Goal: Task Accomplishment & Management: Complete application form

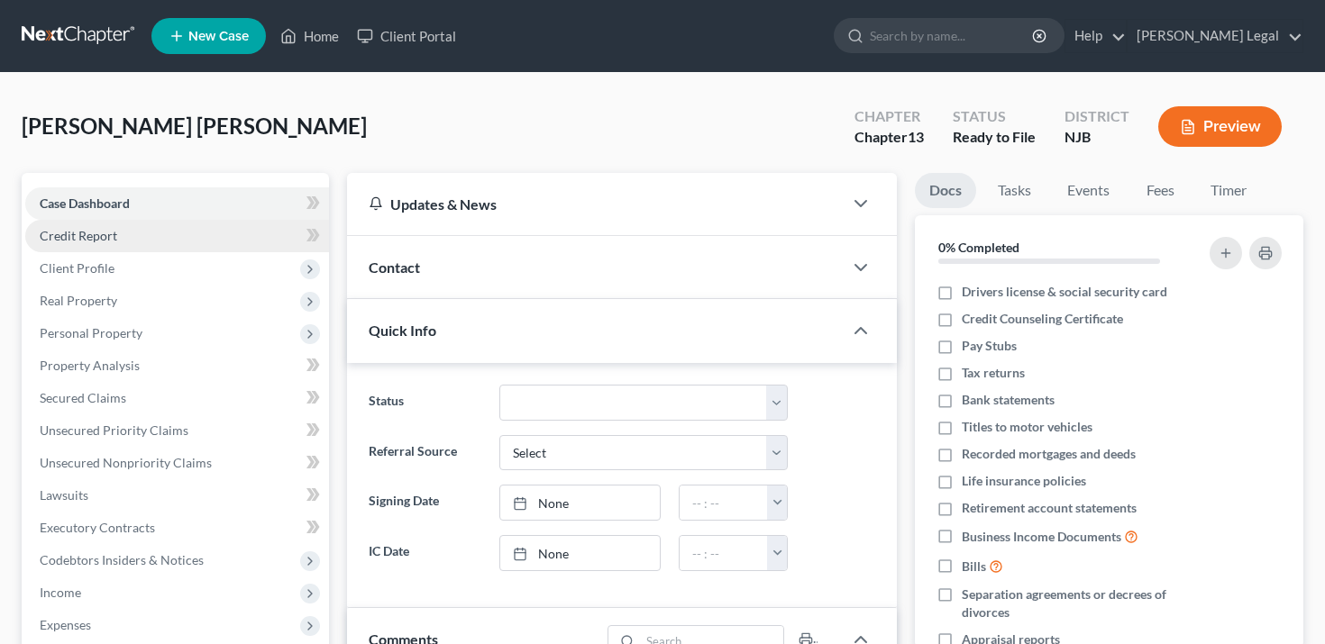
scroll to position [98, 0]
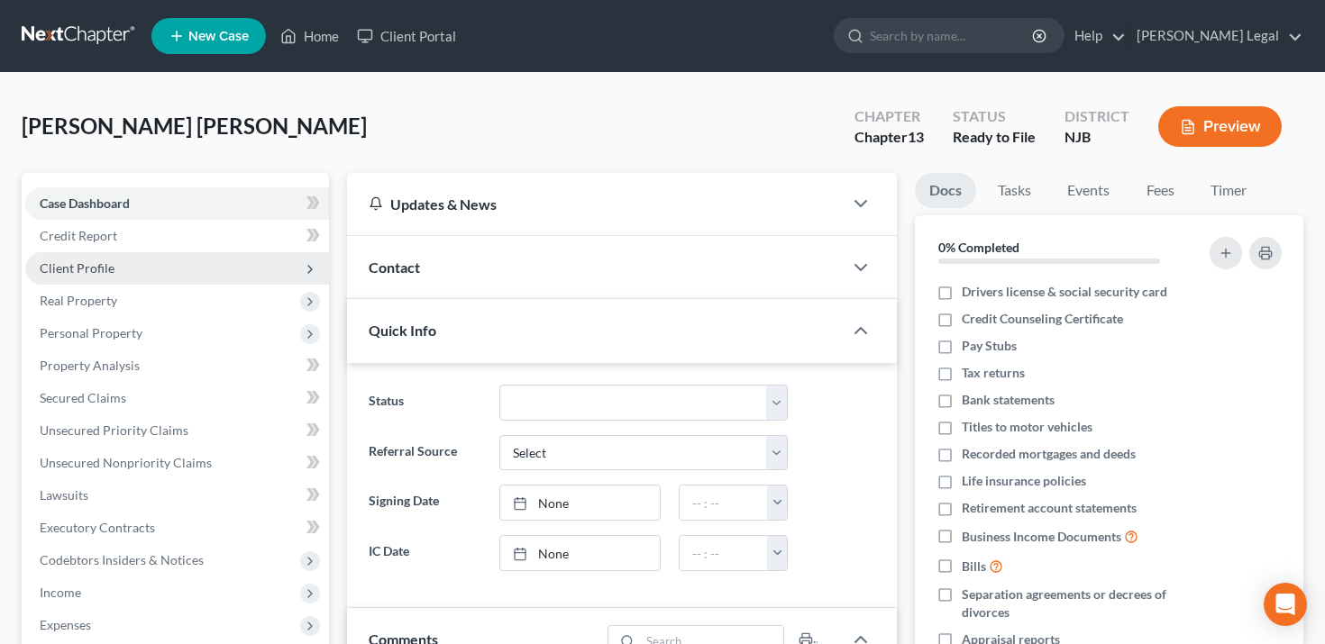
click at [114, 270] on span "Client Profile" at bounding box center [177, 268] width 304 height 32
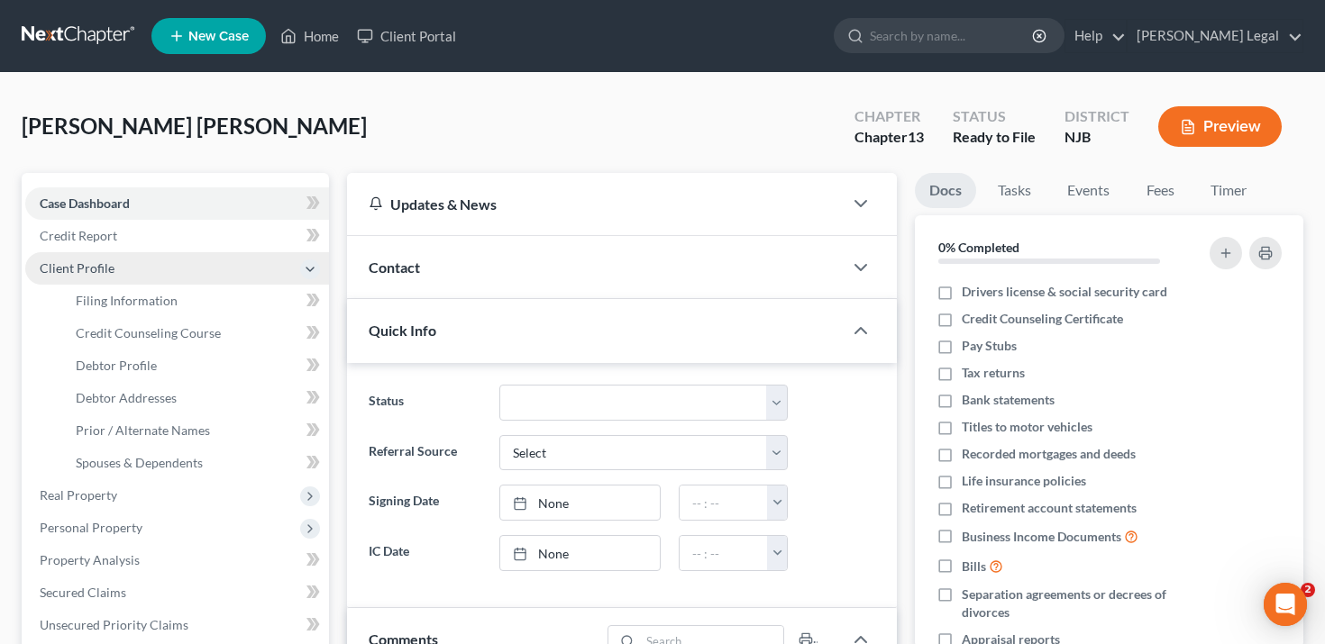
scroll to position [0, 0]
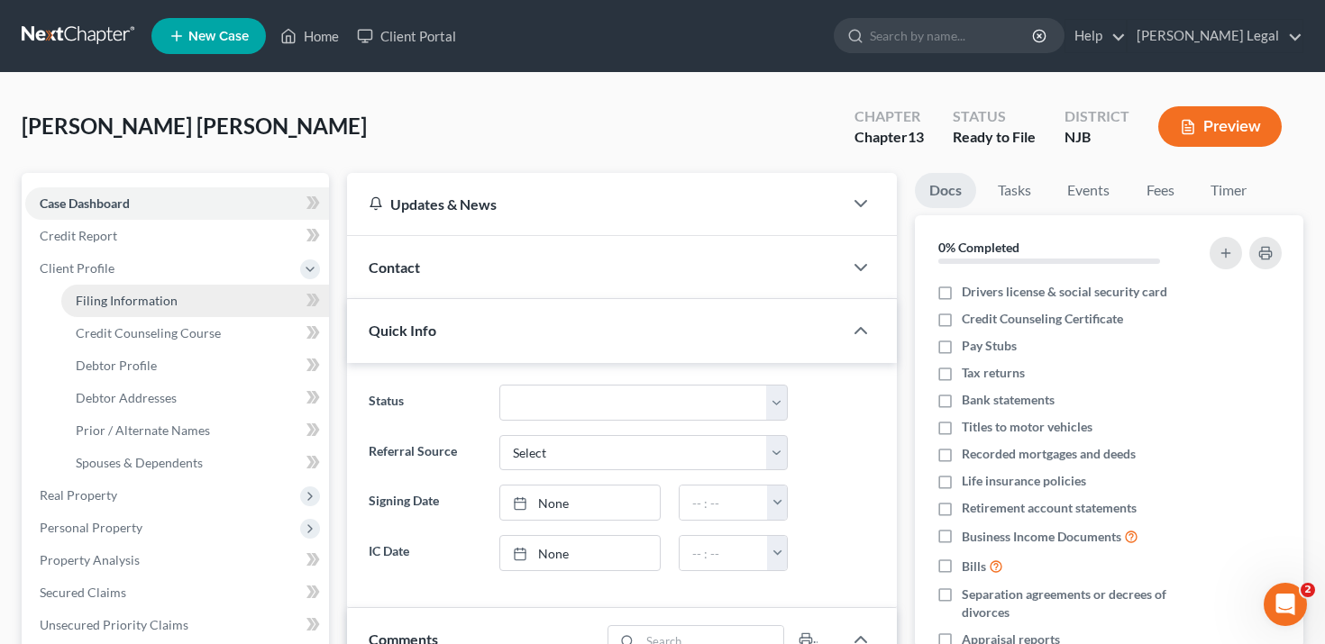
click at [123, 305] on span "Filing Information" at bounding box center [127, 300] width 102 height 15
select select "1"
select select "0"
select select "3"
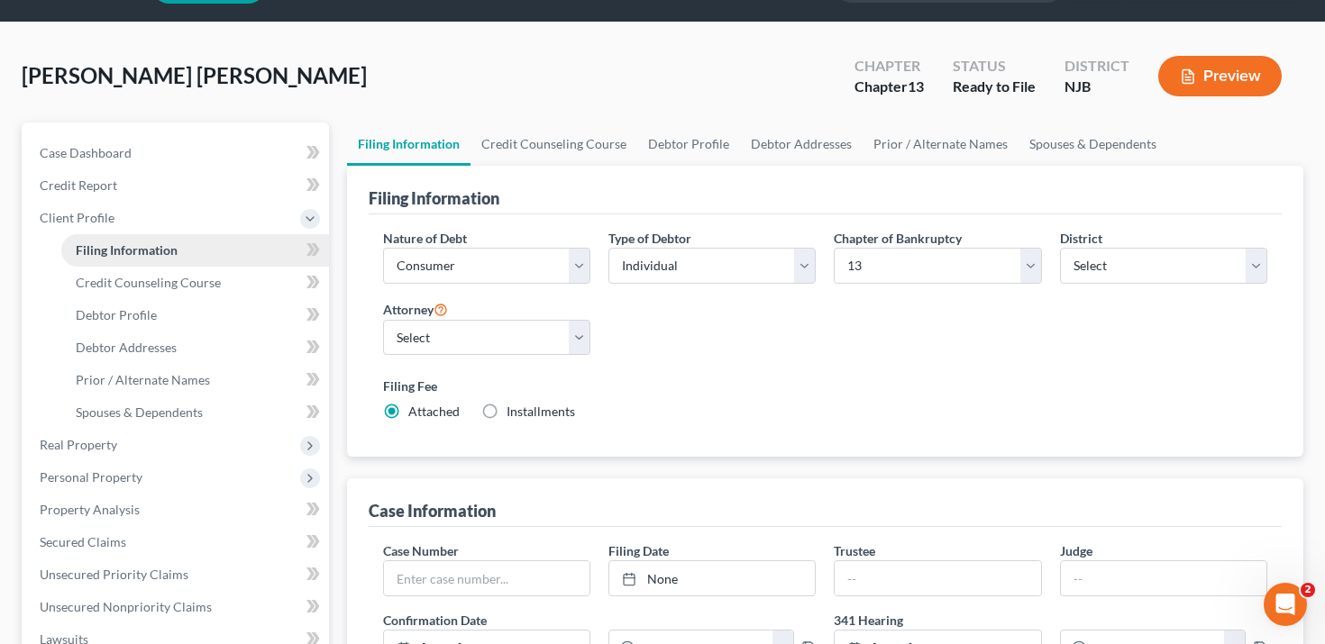
scroll to position [76, 0]
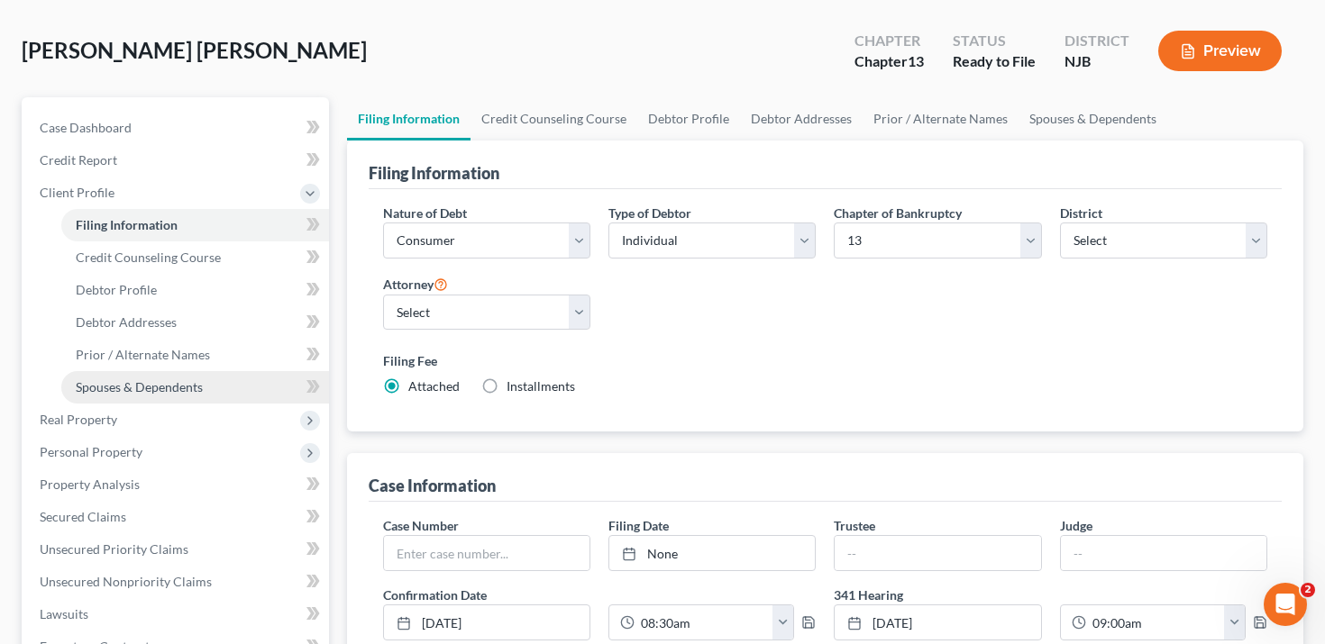
click at [159, 386] on span "Spouses & Dependents" at bounding box center [139, 386] width 127 height 15
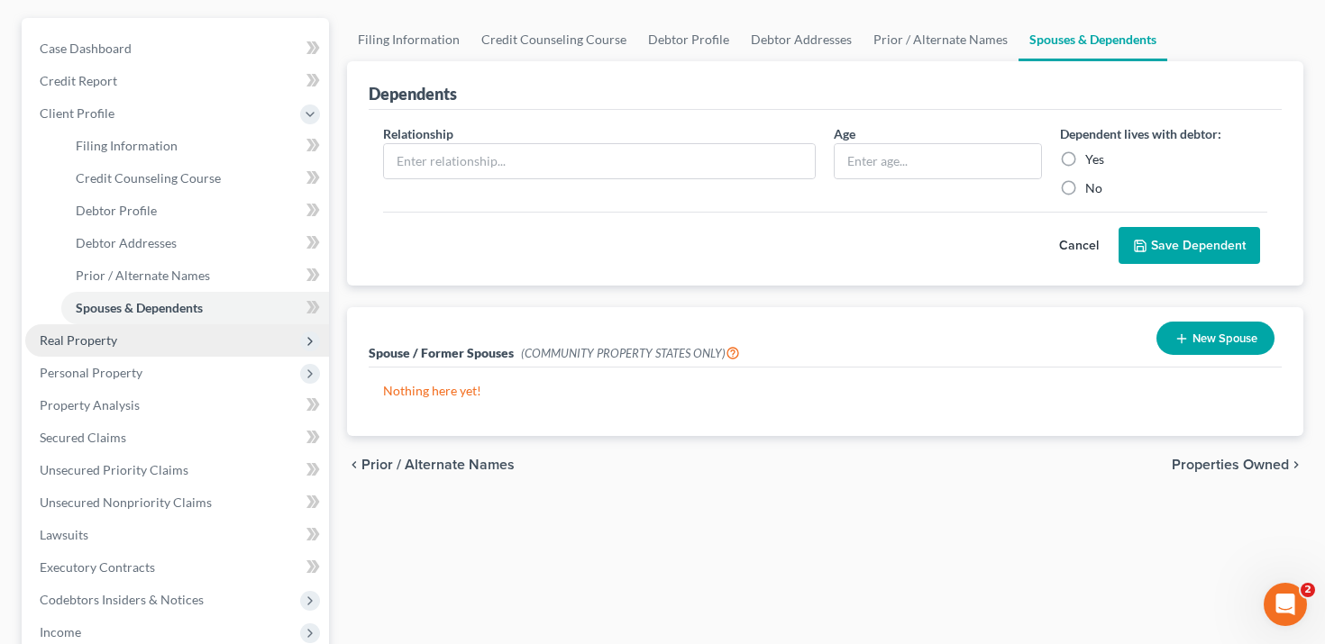
scroll to position [156, 0]
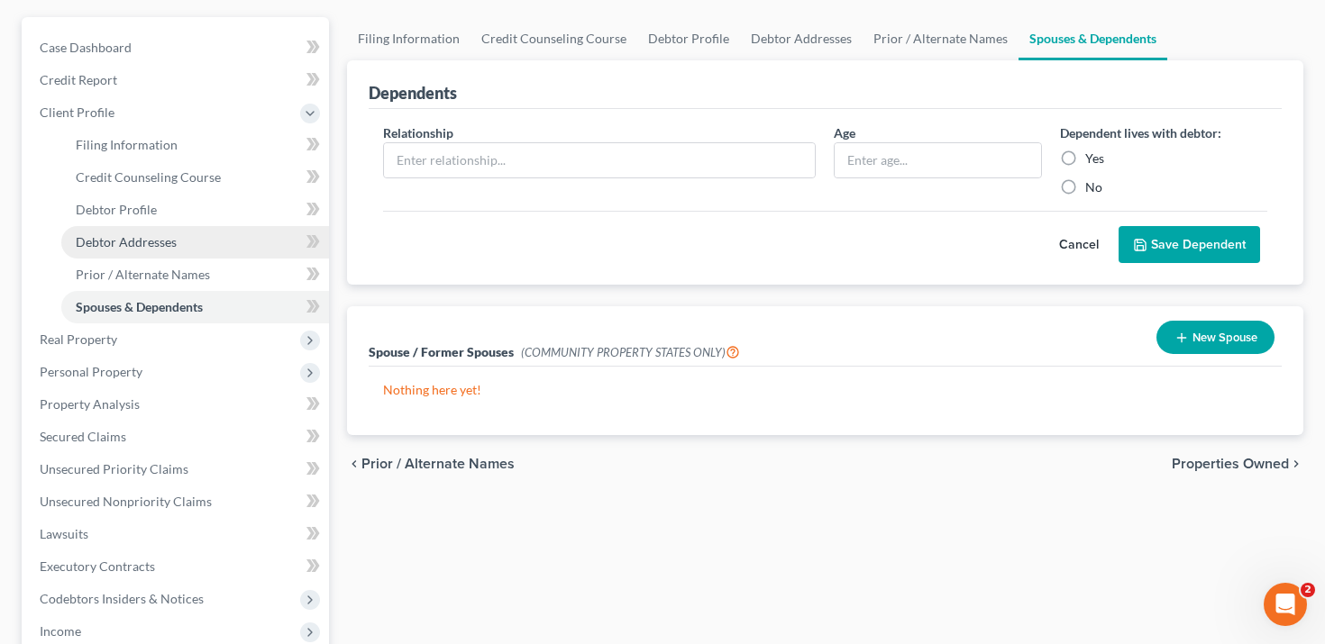
click at [186, 249] on link "Debtor Addresses" at bounding box center [195, 242] width 268 height 32
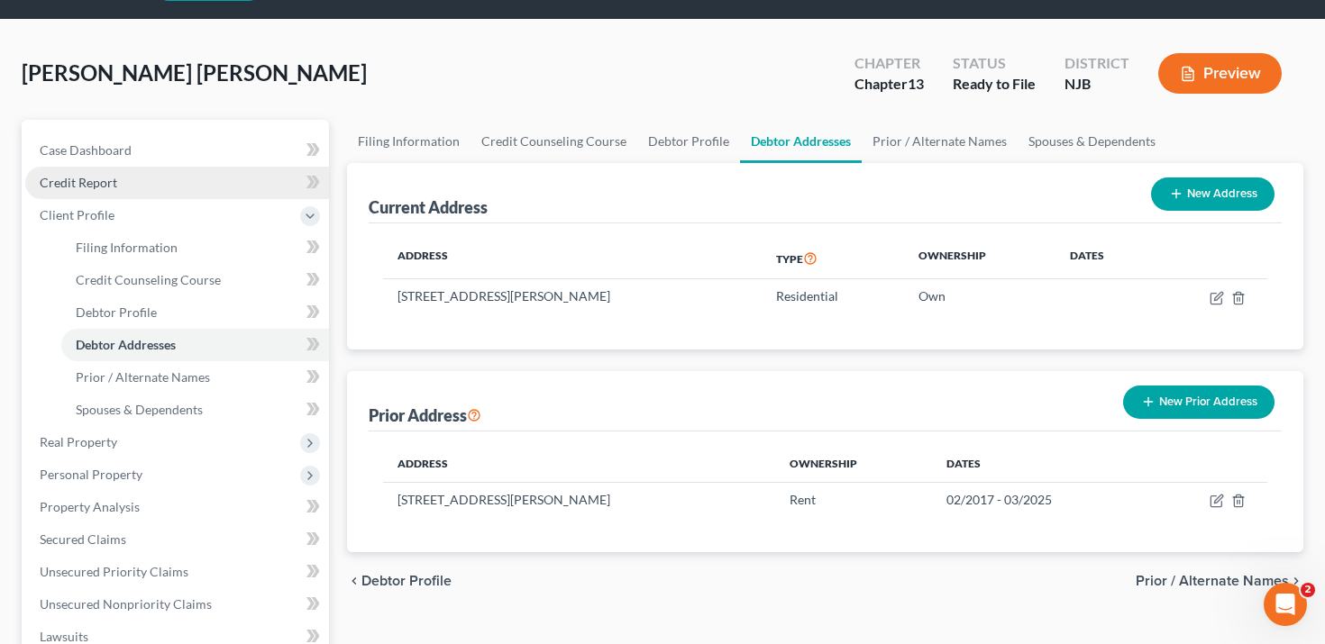
scroll to position [72, 0]
